Goal: Communication & Community: Answer question/provide support

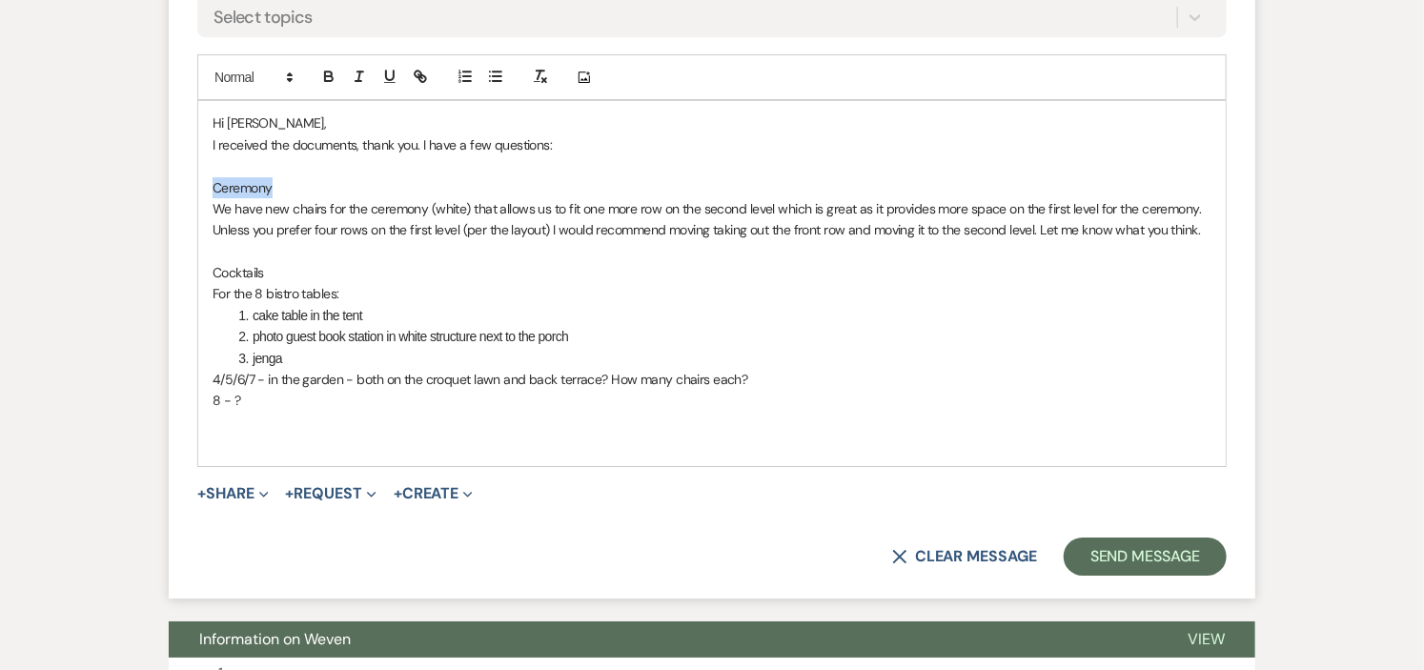
drag, startPoint x: 289, startPoint y: 194, endPoint x: 210, endPoint y: 195, distance: 79.1
click at [210, 195] on div "Hi [PERSON_NAME], I received the documents, thank you. I have a few questions: …" at bounding box center [711, 283] width 1027 height 364
click at [331, 79] on icon "button" at bounding box center [328, 76] width 17 height 17
drag, startPoint x: 287, startPoint y: 278, endPoint x: 195, endPoint y: 269, distance: 92.0
click at [195, 269] on form "Reply X Saving draft... Recipients* Planning Portal Users ( [PERSON_NAME] ) Ins…" at bounding box center [712, 156] width 1086 height 884
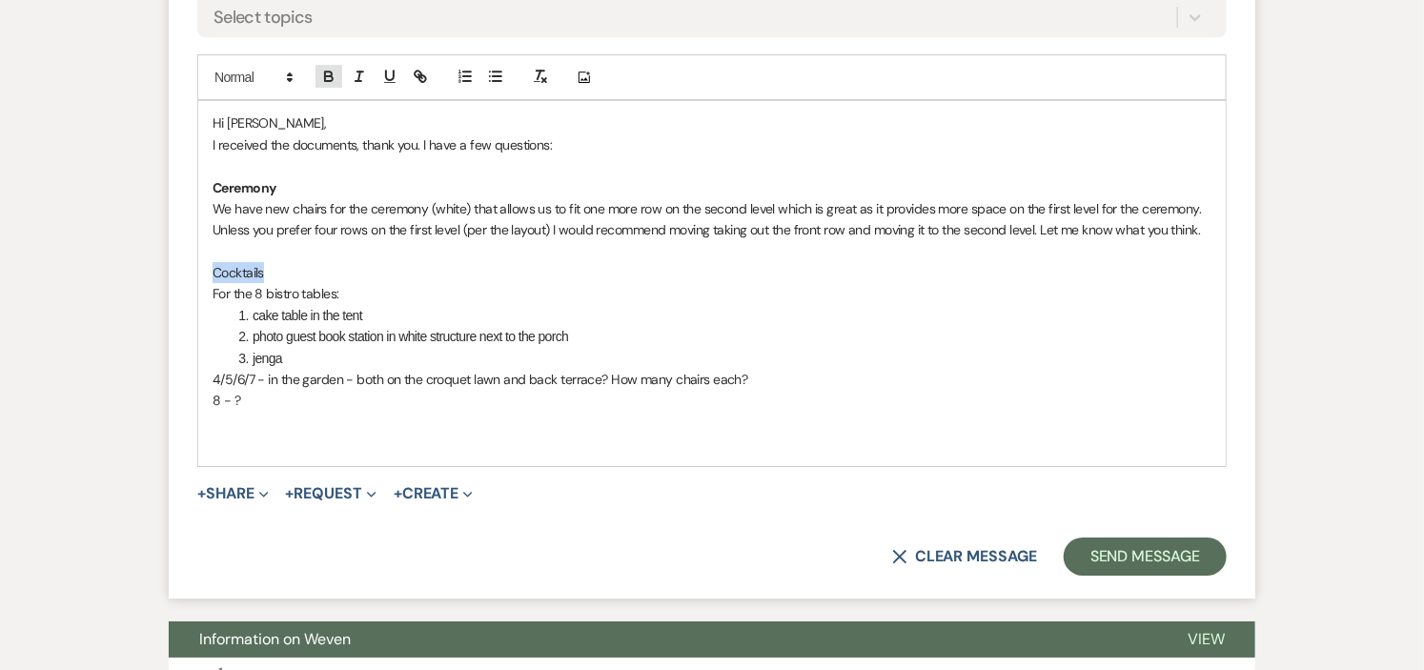
click at [325, 65] on button "button" at bounding box center [328, 76] width 27 height 23
click at [593, 394] on p "8 - ?" at bounding box center [711, 400] width 999 height 21
click at [853, 204] on p "We have new chairs for the ceremony (white) that allows us to fit one more row …" at bounding box center [711, 208] width 999 height 21
click at [890, 211] on p "We have new chairs for the ceremony (white) that allows us to fit one more row …" at bounding box center [711, 208] width 999 height 21
click at [709, 225] on p "Unless you prefer four rows on the first level (per the layout) I would recomme…" at bounding box center [711, 229] width 999 height 21
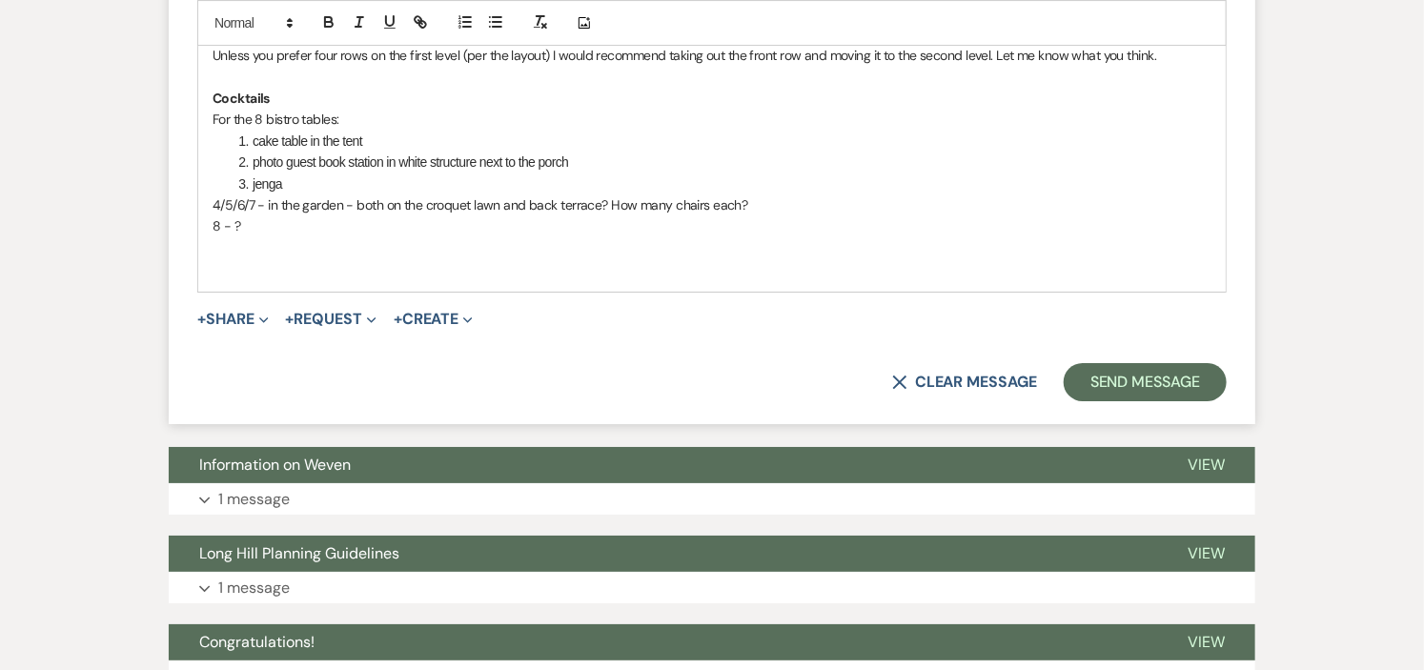
scroll to position [2940, 0]
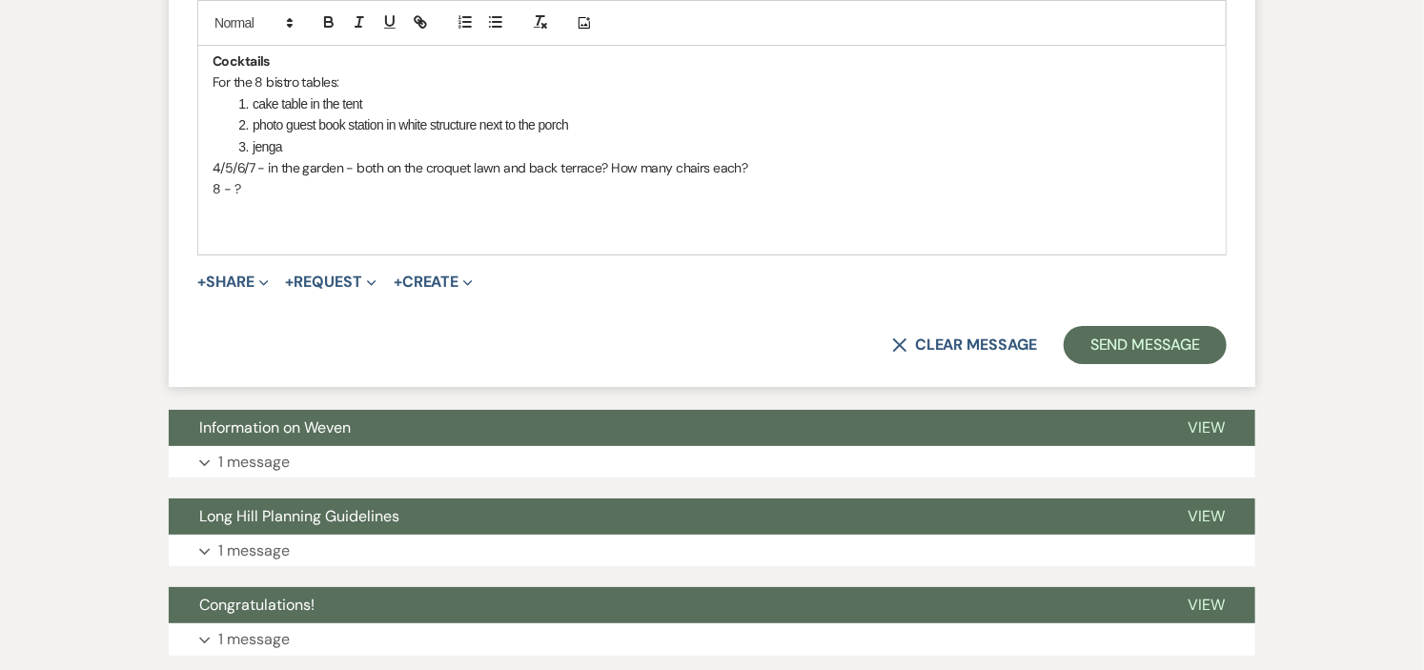
click at [238, 172] on p "4/5/6/7 - in the garden - both on the croquet lawn and back terrace? How many c…" at bounding box center [711, 167] width 999 height 21
click at [386, 224] on p at bounding box center [711, 231] width 999 height 21
